Goal: Task Accomplishment & Management: Manage account settings

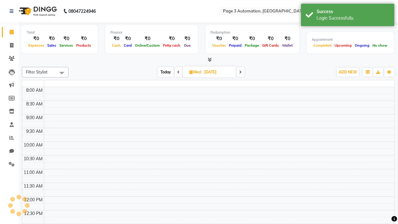
select select "en"
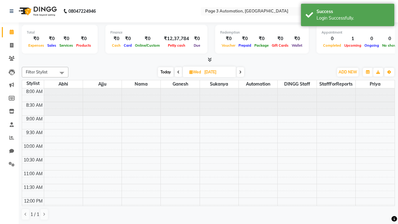
click at [165, 72] on span "Today" at bounding box center [166, 72] width 16 height 10
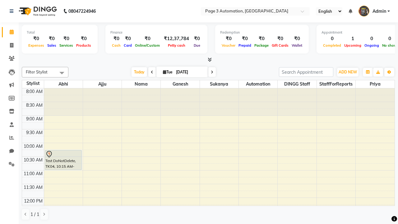
click at [211, 72] on icon at bounding box center [212, 72] width 2 height 4
type input "[DATE]"
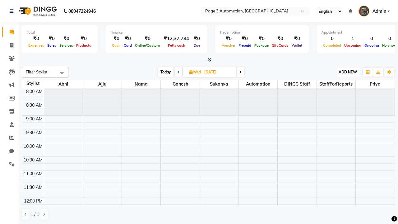
click at [347, 72] on span "ADD NEW" at bounding box center [347, 72] width 18 height 5
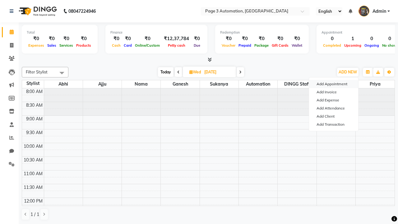
click at [333, 84] on button "Add Appointment" at bounding box center [333, 84] width 49 height 8
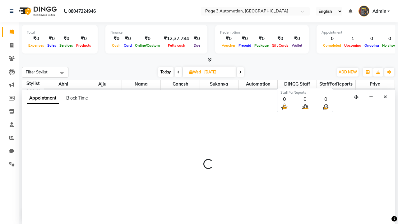
select select "tentative"
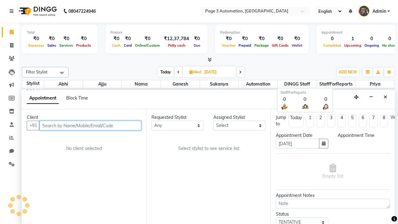
scroll to position [0, 0]
type input "8192346578"
select select "540"
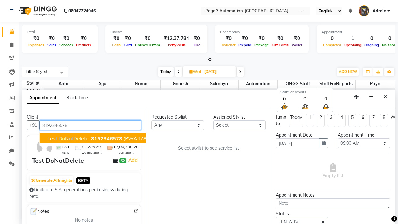
click at [91, 138] on span "8192346578" at bounding box center [106, 138] width 31 height 6
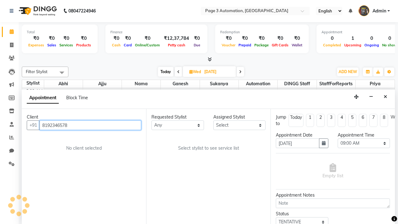
select select "711"
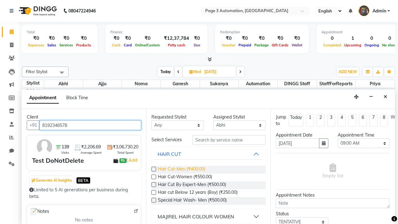
type input "8192346578"
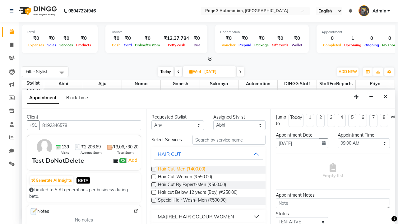
click at [181, 169] on span "Hair Cut-Men (₹400.00)" at bounding box center [181, 170] width 47 height 8
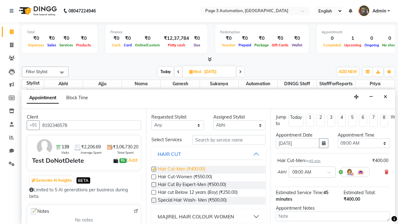
checkbox input "false"
select select "660"
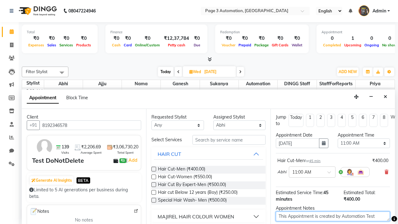
type textarea "This Appointment is created by Automation Test"
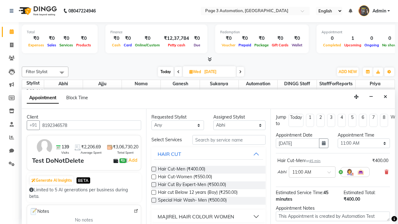
checkbox input "false"
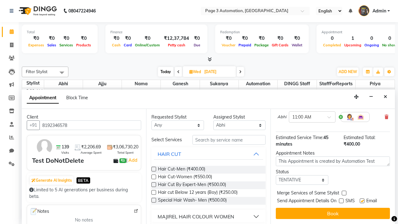
click at [362, 200] on label at bounding box center [362, 200] width 5 height 5
click at [362, 200] on input "checkbox" at bounding box center [362, 201] width 4 height 4
checkbox input "false"
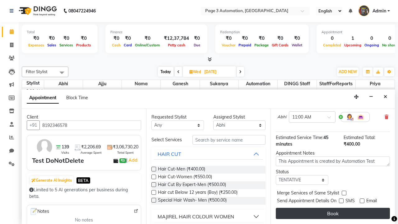
click at [333, 213] on button "Book" at bounding box center [333, 213] width 114 height 11
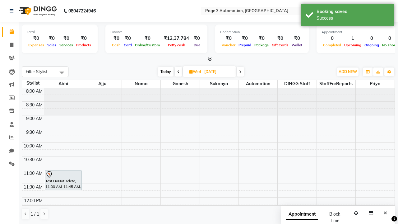
scroll to position [0, 0]
click at [347, 16] on div "Success" at bounding box center [352, 18] width 73 height 7
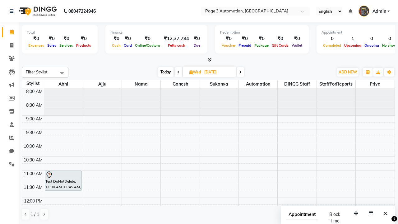
click at [62, 73] on span at bounding box center [62, 73] width 12 height 12
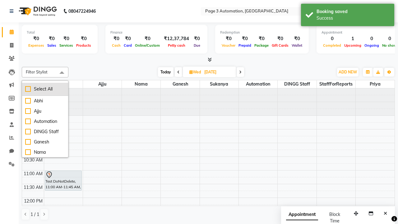
click at [45, 89] on div "Select All" at bounding box center [45, 89] width 40 height 7
checkbox input "true"
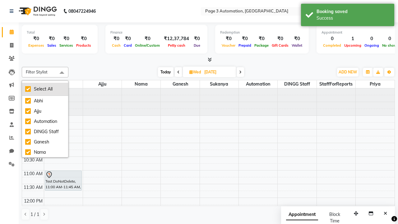
checkbox input "true"
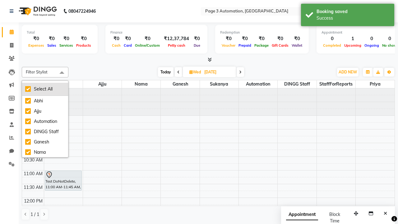
checkbox input "true"
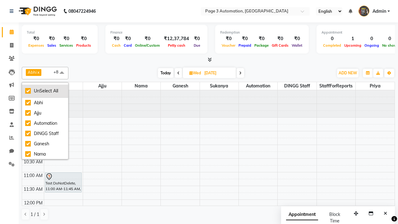
click at [45, 91] on div "UnSelect All" at bounding box center [45, 91] width 40 height 7
checkbox input "false"
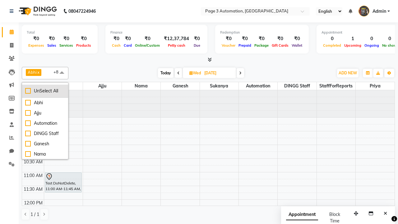
checkbox input "false"
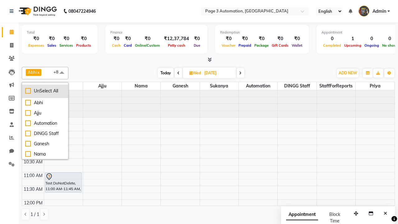
checkbox input "false"
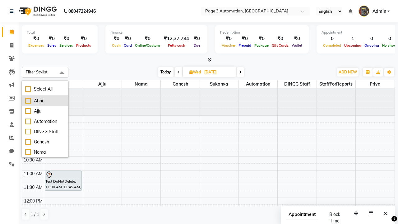
click at [45, 101] on div "Abhi" at bounding box center [45, 101] width 40 height 7
checkbox input "true"
click at [62, 73] on span at bounding box center [62, 73] width 12 height 12
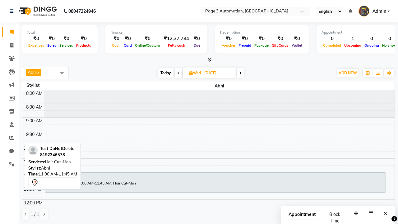
click at [215, 182] on div "Test DoNotDelete, 11:00 AM-11:45 AM, Hair Cut-Men" at bounding box center [215, 182] width 340 height 20
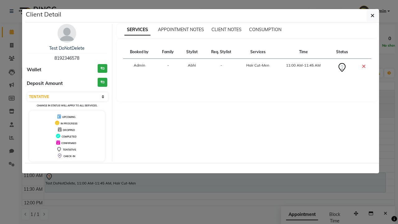
select select "6"
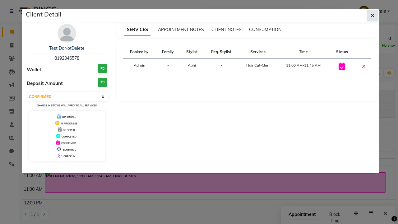
click at [372, 16] on icon "button" at bounding box center [372, 15] width 4 height 5
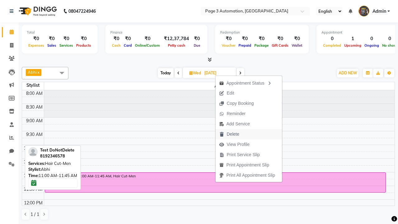
click at [250, 134] on button "Delete" at bounding box center [248, 134] width 67 height 10
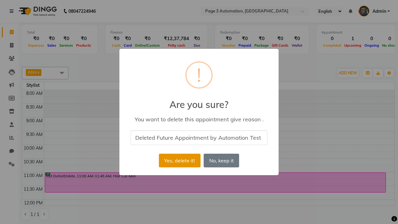
type input "Deleted Future Appointment by Automation Test"
click at [179, 160] on button "Yes, delete it!" at bounding box center [180, 161] width 42 height 14
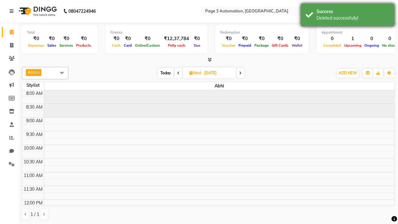
click at [347, 16] on div "Deleted successfully!" at bounding box center [352, 18] width 73 height 7
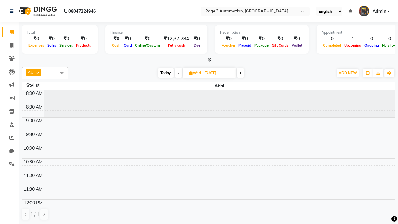
click at [62, 73] on span at bounding box center [62, 73] width 12 height 12
